Goal: Information Seeking & Learning: Learn about a topic

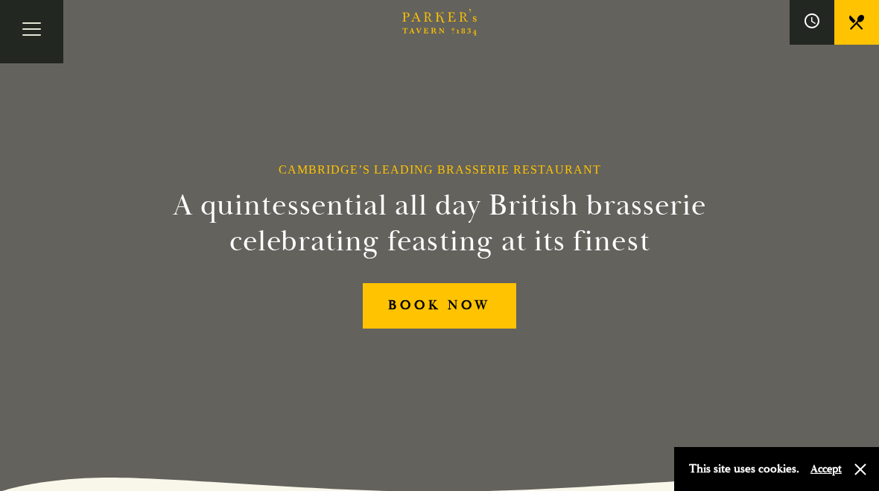
click at [854, 472] on button "button" at bounding box center [860, 469] width 15 height 15
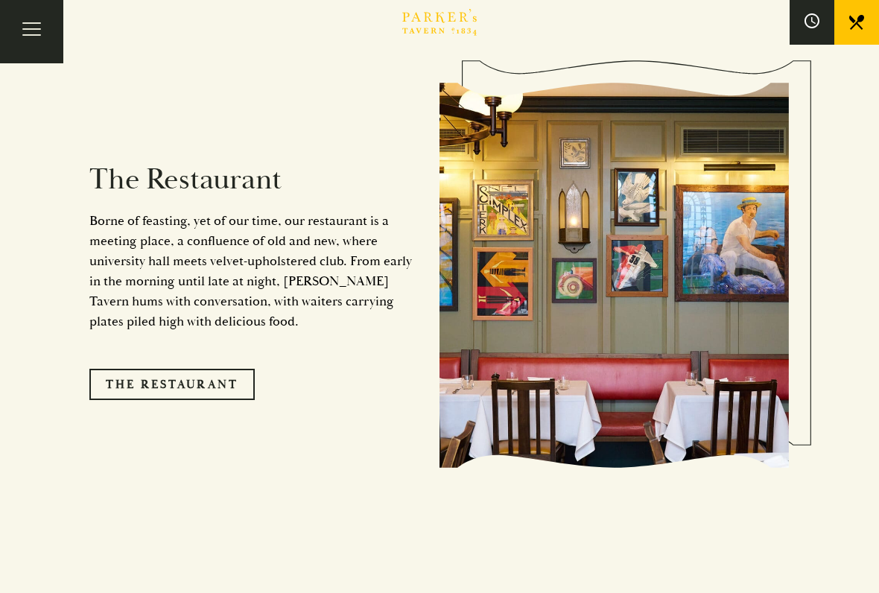
scroll to position [1276, 0]
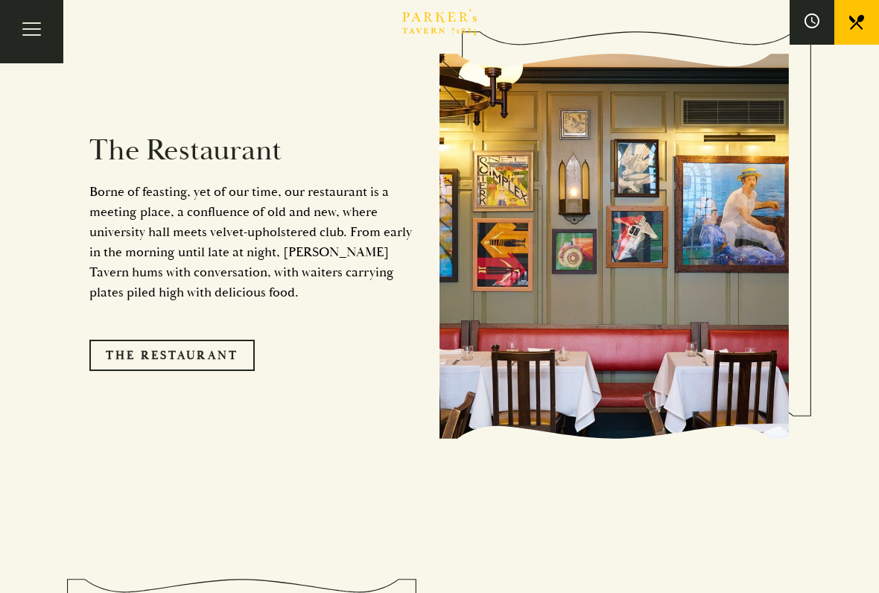
click at [223, 340] on link "The Restaurant" at bounding box center [171, 355] width 165 height 31
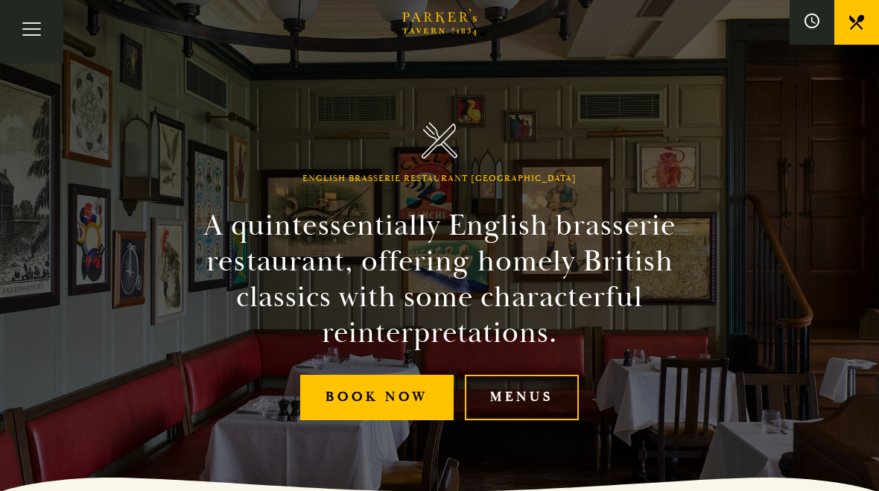
click at [537, 395] on link "Menus" at bounding box center [522, 397] width 114 height 45
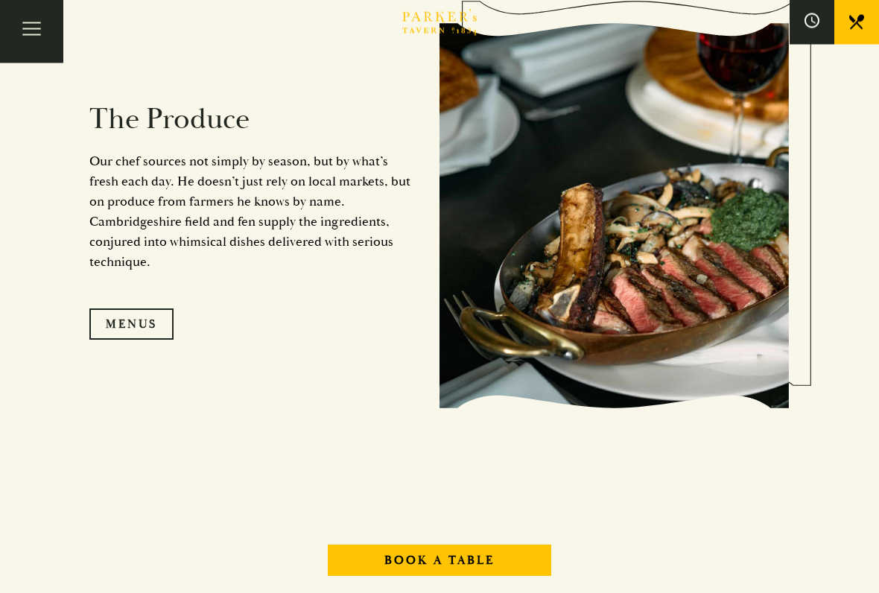
scroll to position [1378, 0]
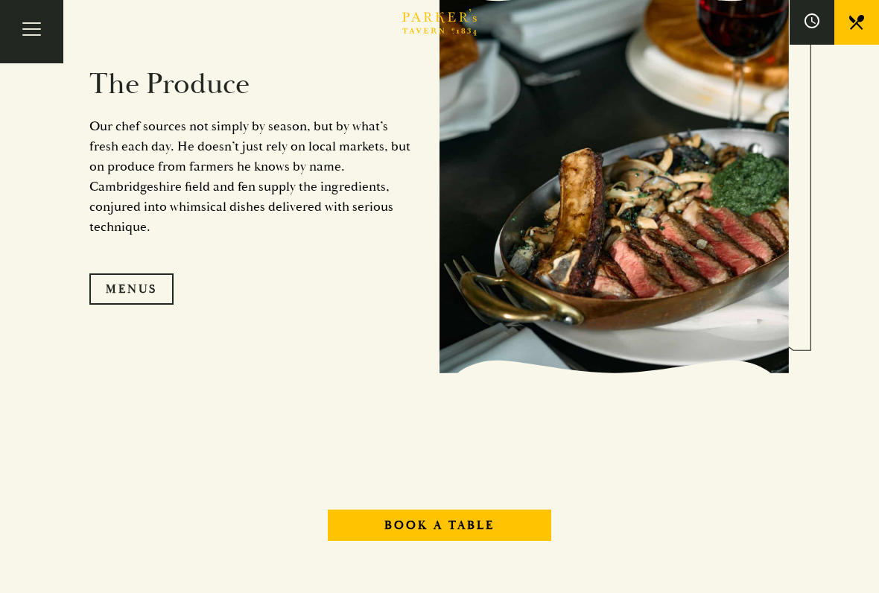
click at [131, 298] on link "Menus" at bounding box center [131, 288] width 84 height 31
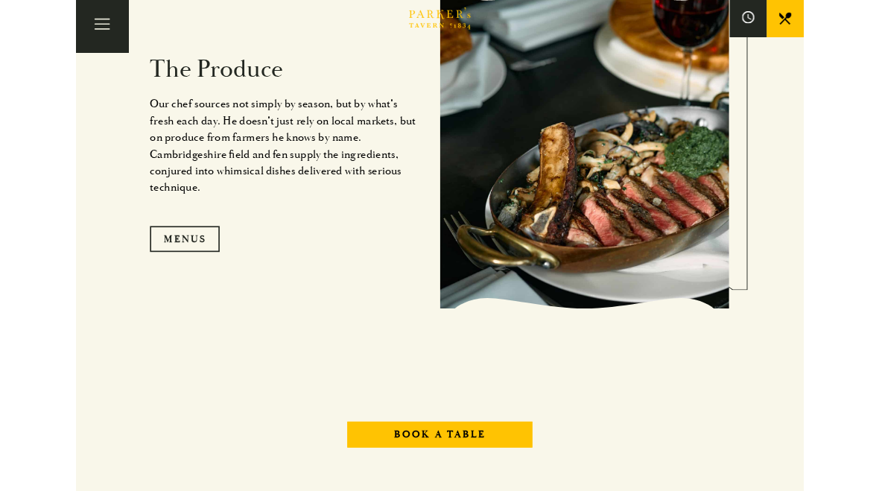
scroll to position [1419, 0]
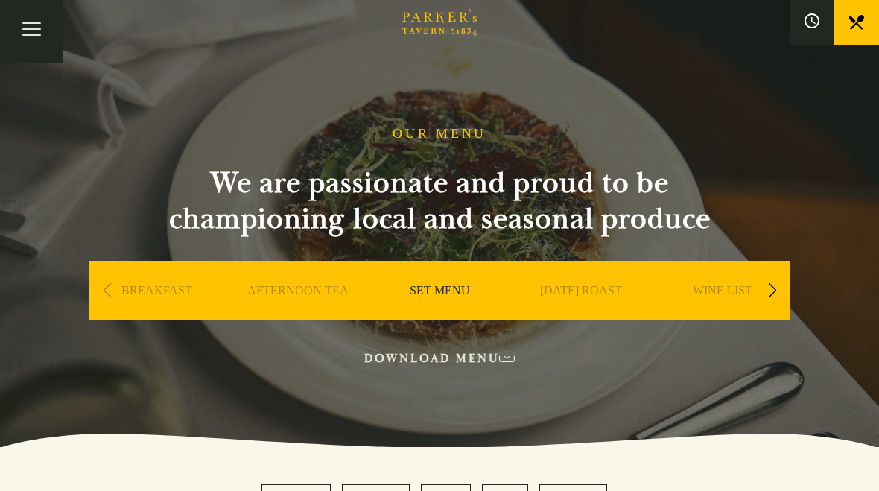
click at [466, 362] on link "DOWNLOAD MENU" at bounding box center [440, 358] width 182 height 31
click at [774, 284] on div "Next slide" at bounding box center [772, 290] width 20 height 33
click at [727, 295] on link "A LA CARTE" at bounding box center [722, 313] width 69 height 60
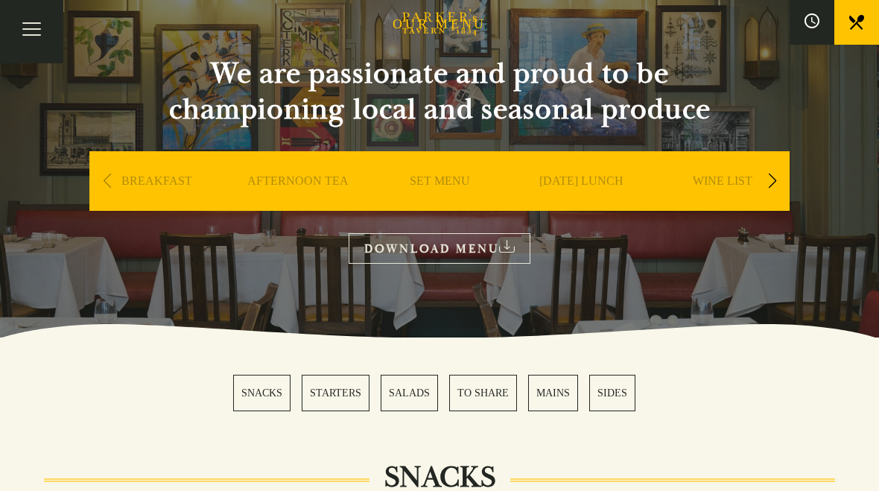
scroll to position [109, 0]
